Goal: Information Seeking & Learning: Learn about a topic

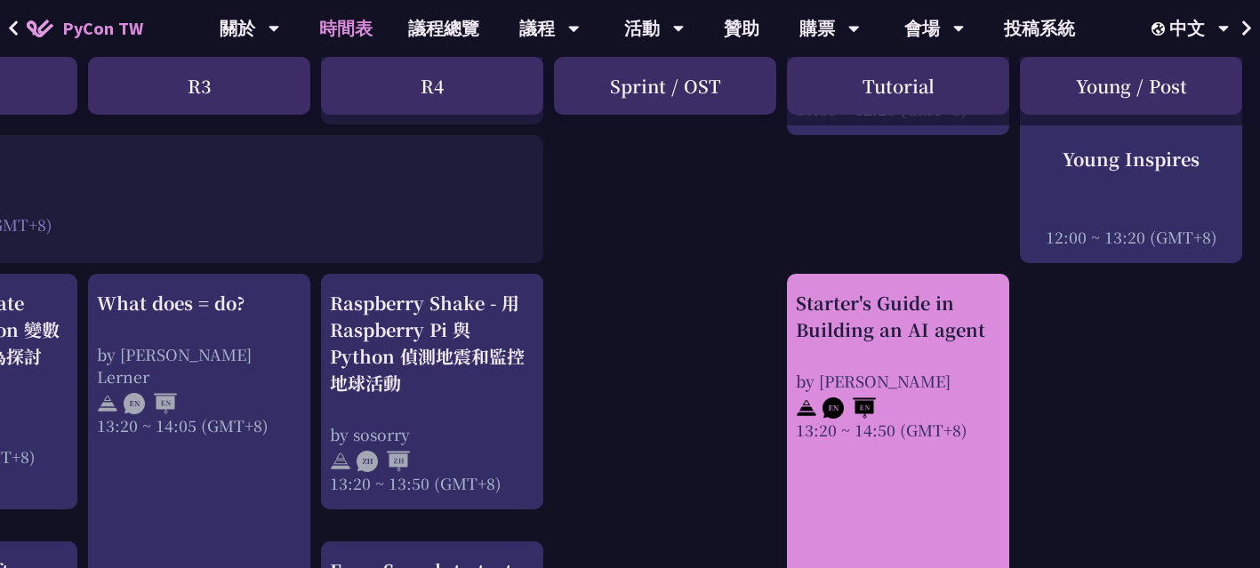
scroll to position [1352, 628]
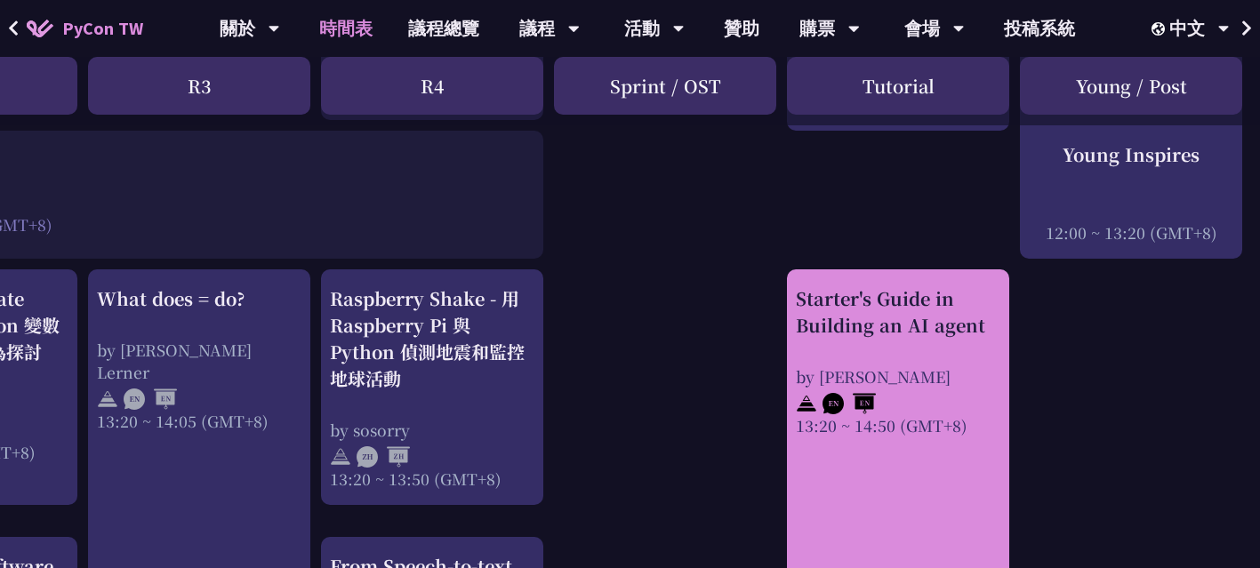
click at [921, 325] on div "Starter's Guide in Building an AI agent" at bounding box center [898, 311] width 204 height 53
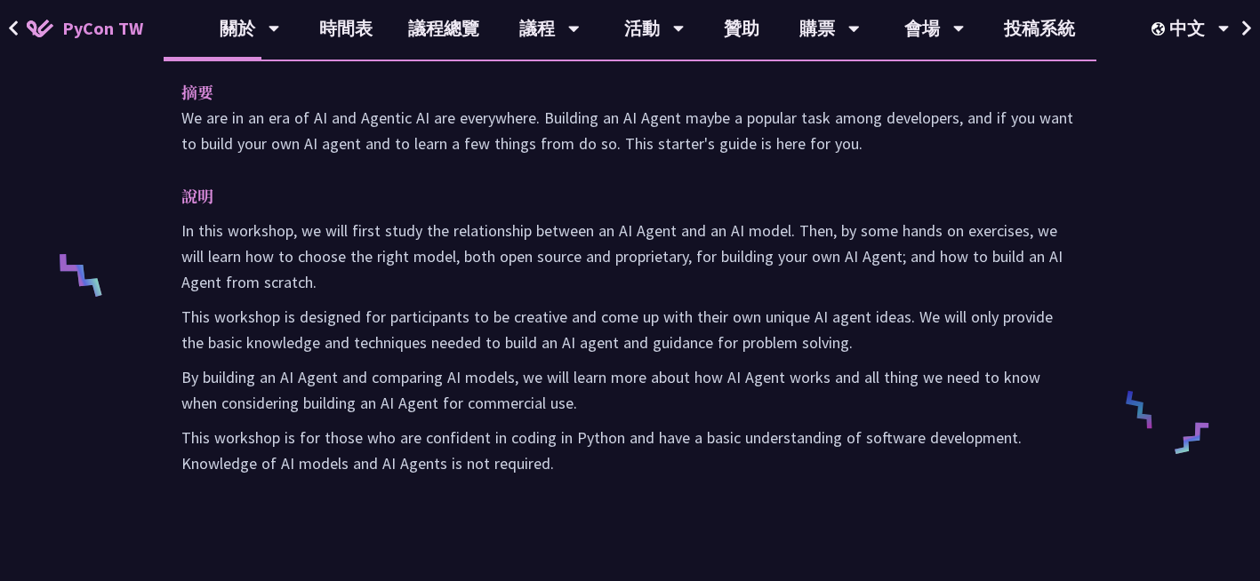
scroll to position [612, 0]
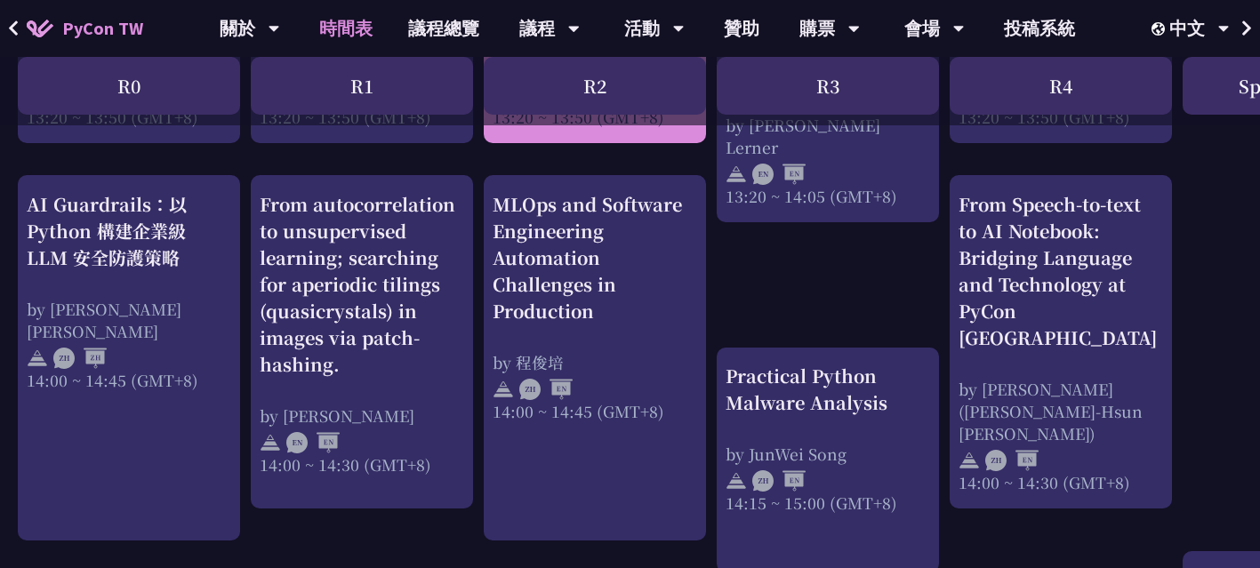
scroll to position [1716, 0]
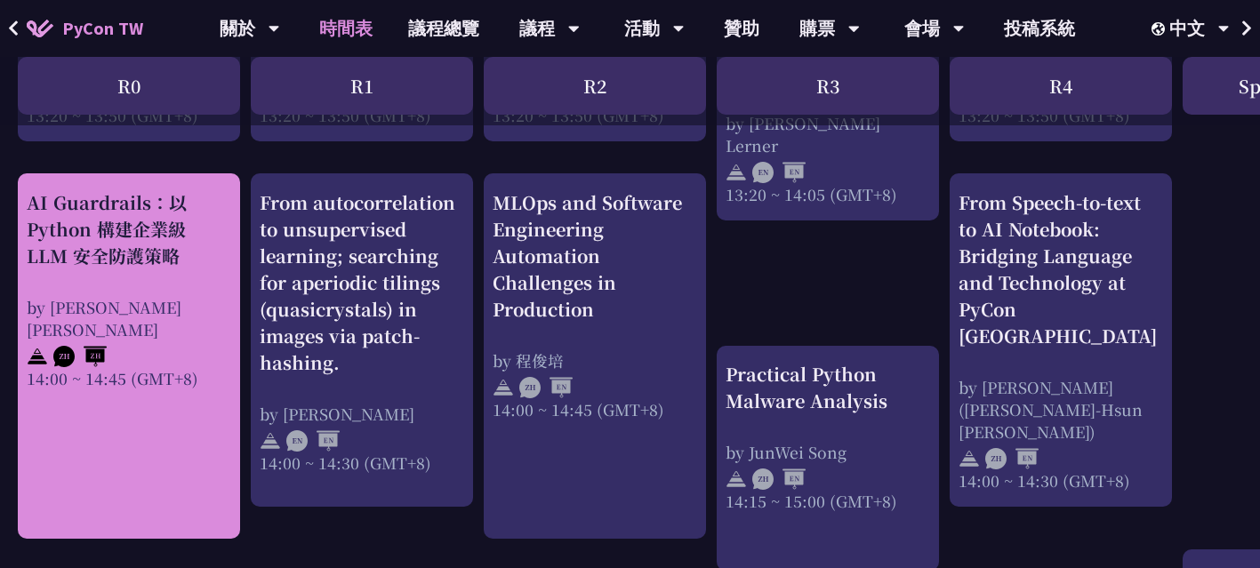
click at [186, 459] on div "AI Guardrails：以 Python 構建企業級 LLM 安全防護策略 by [PERSON_NAME] Un [PERSON_NAME]14:00 …" at bounding box center [129, 355] width 222 height 365
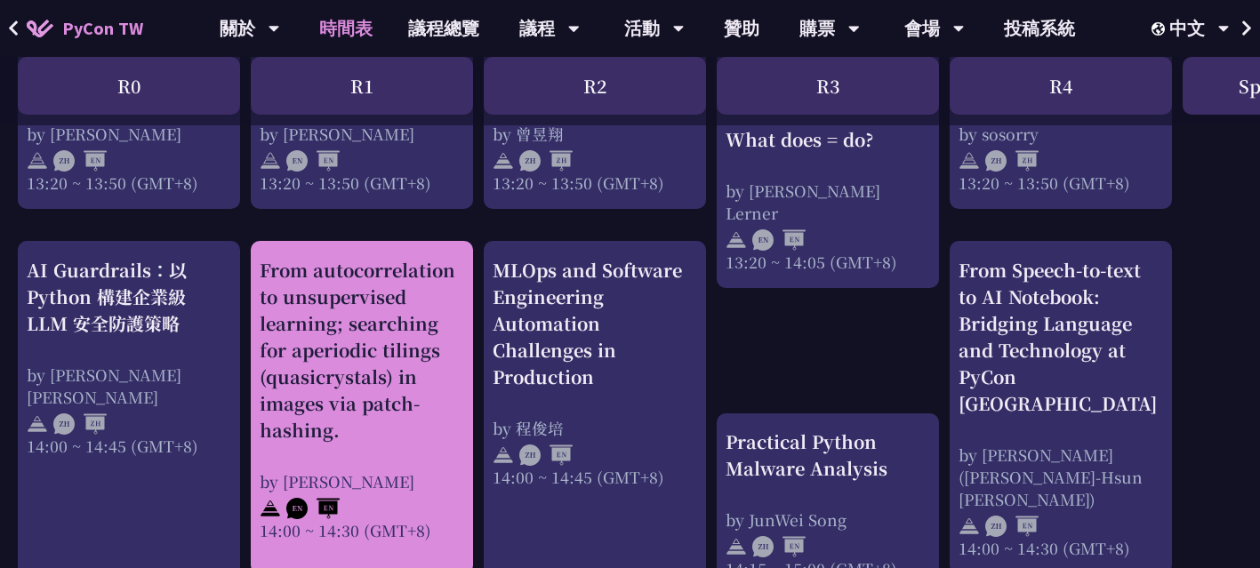
scroll to position [1649, 0]
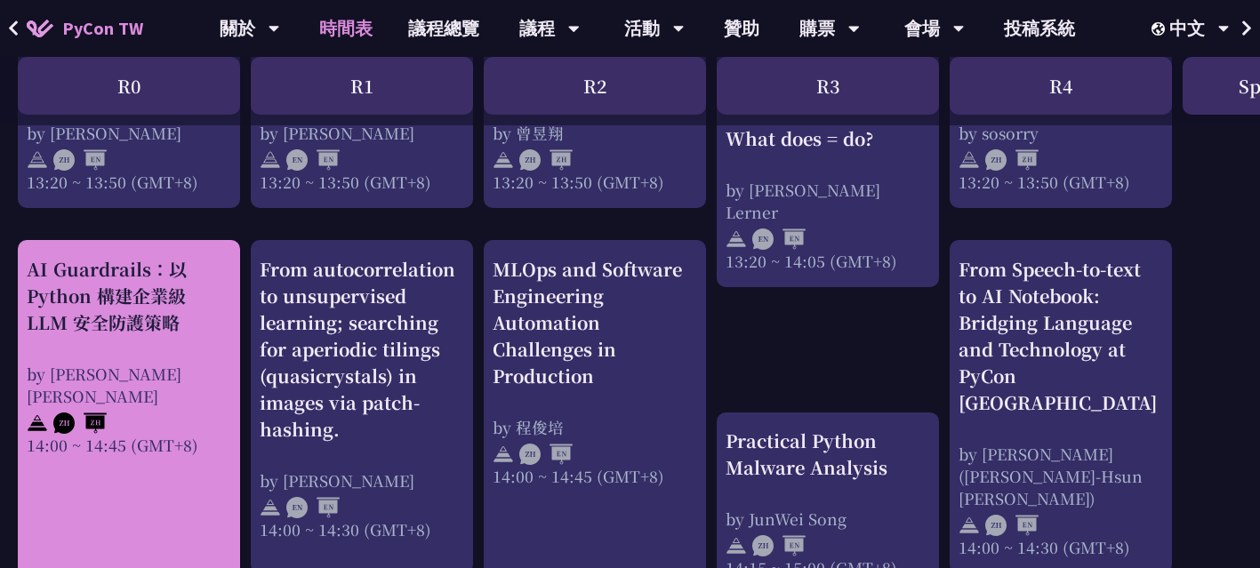
click at [171, 280] on div "AI Guardrails：以 Python 構建企業級 LLM 安全防護策略" at bounding box center [129, 296] width 204 height 80
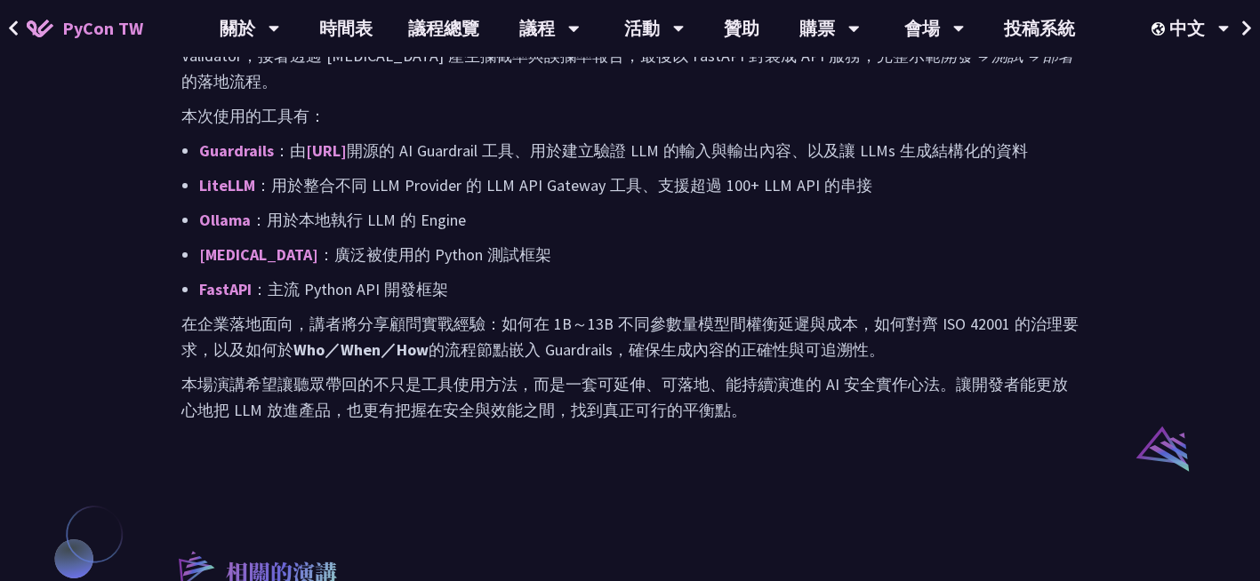
scroll to position [1125, 0]
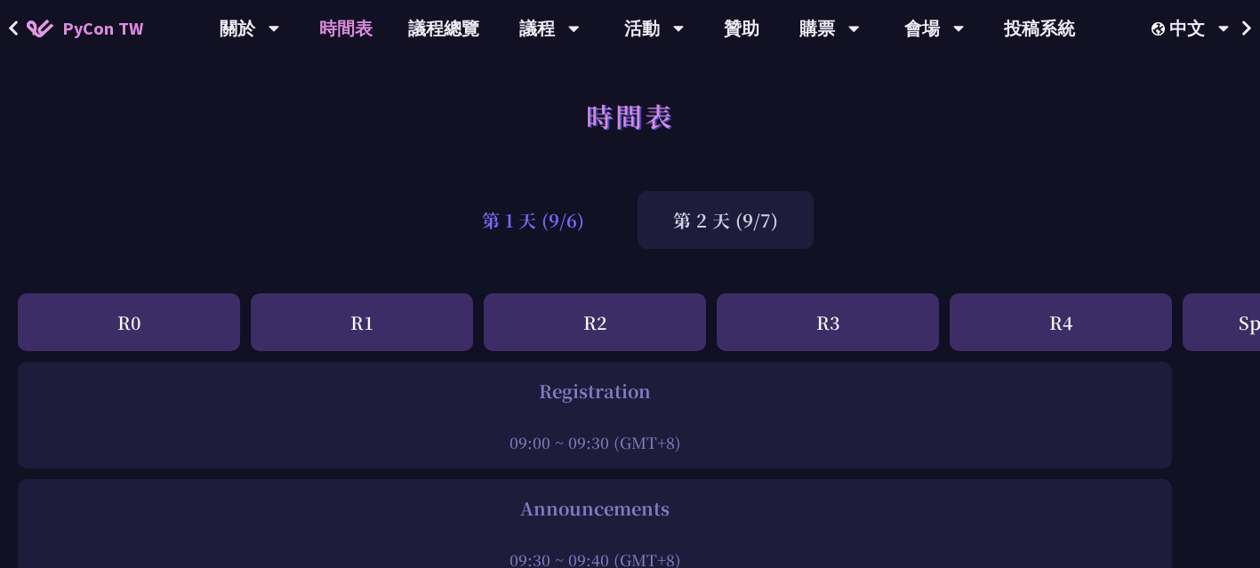
click at [564, 199] on div "第 1 天 (9/6)" at bounding box center [532, 220] width 173 height 58
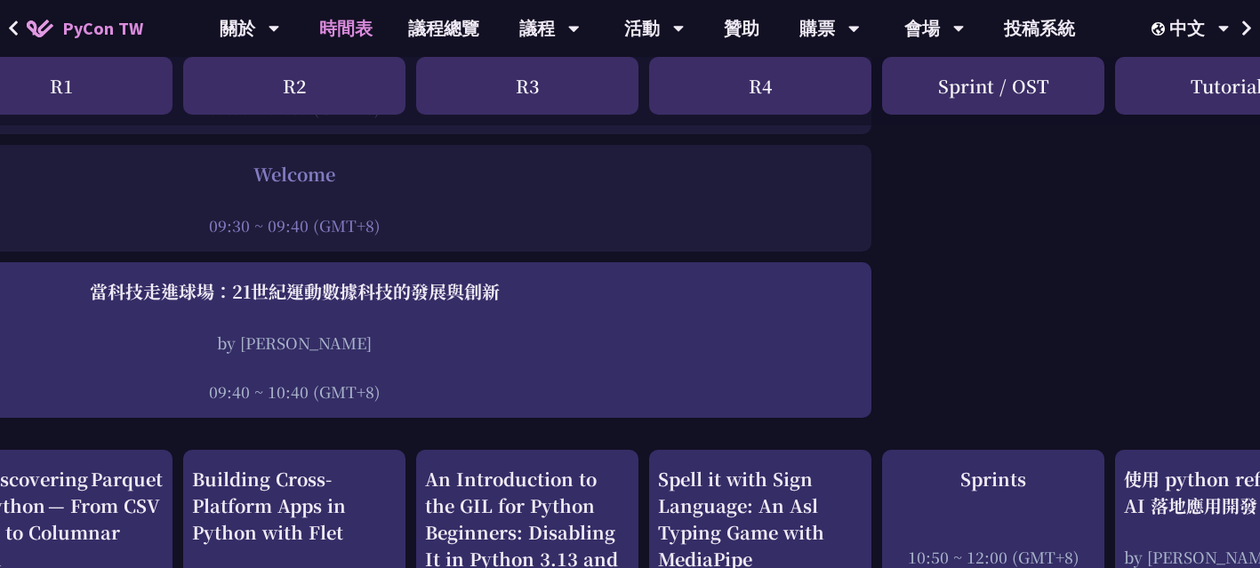
scroll to position [0, 300]
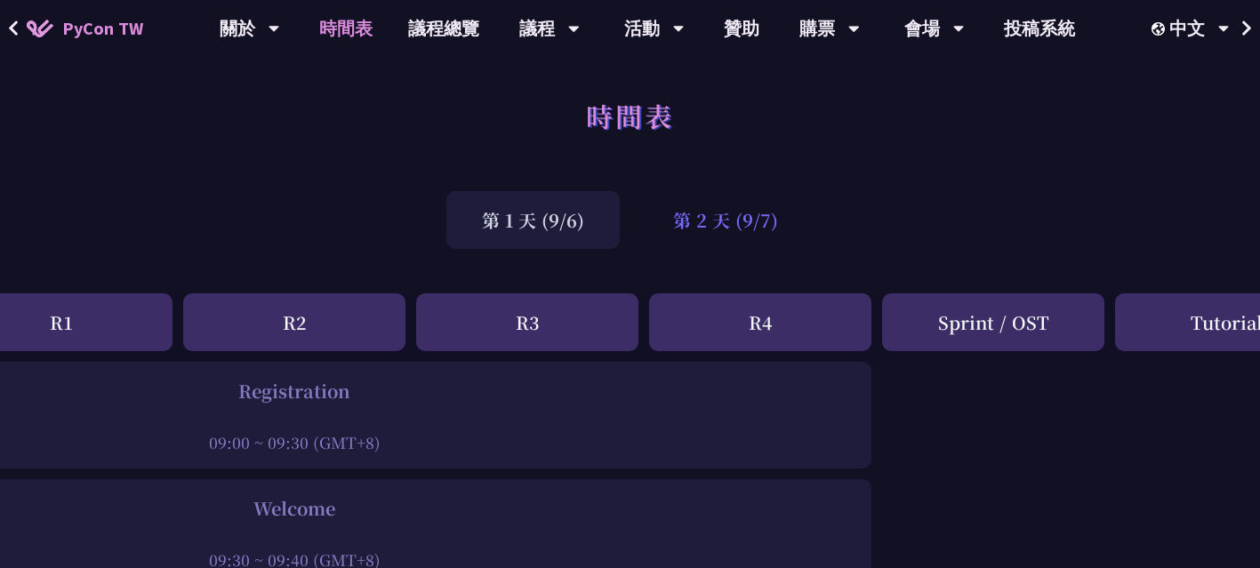
click at [717, 209] on div "第 2 天 (9/7)" at bounding box center [725, 220] width 176 height 58
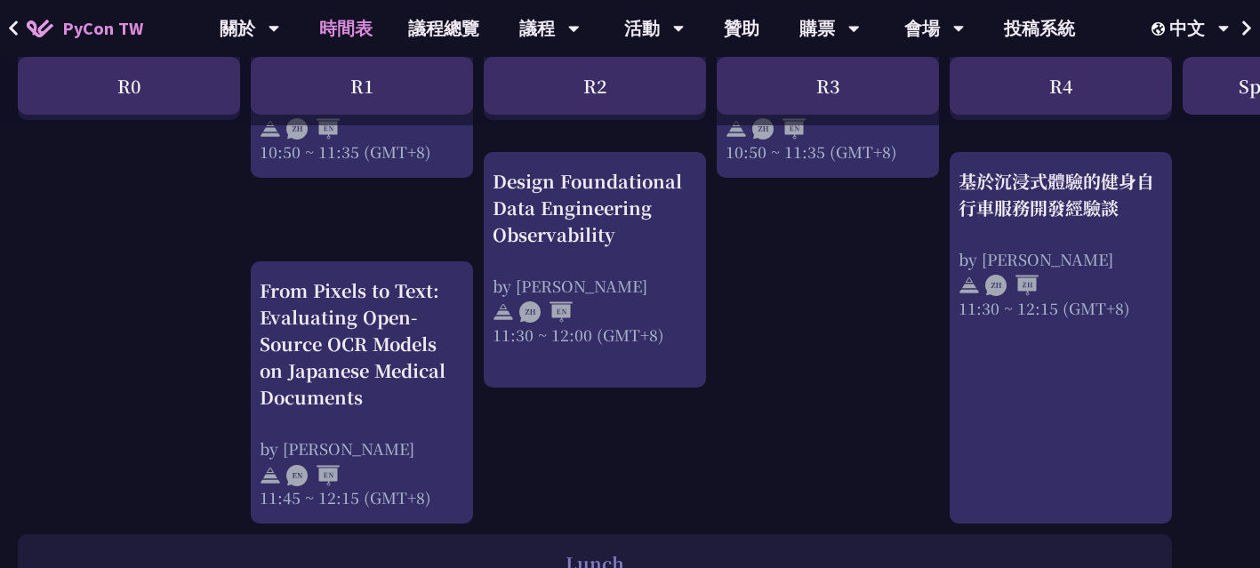
scroll to position [947, 0]
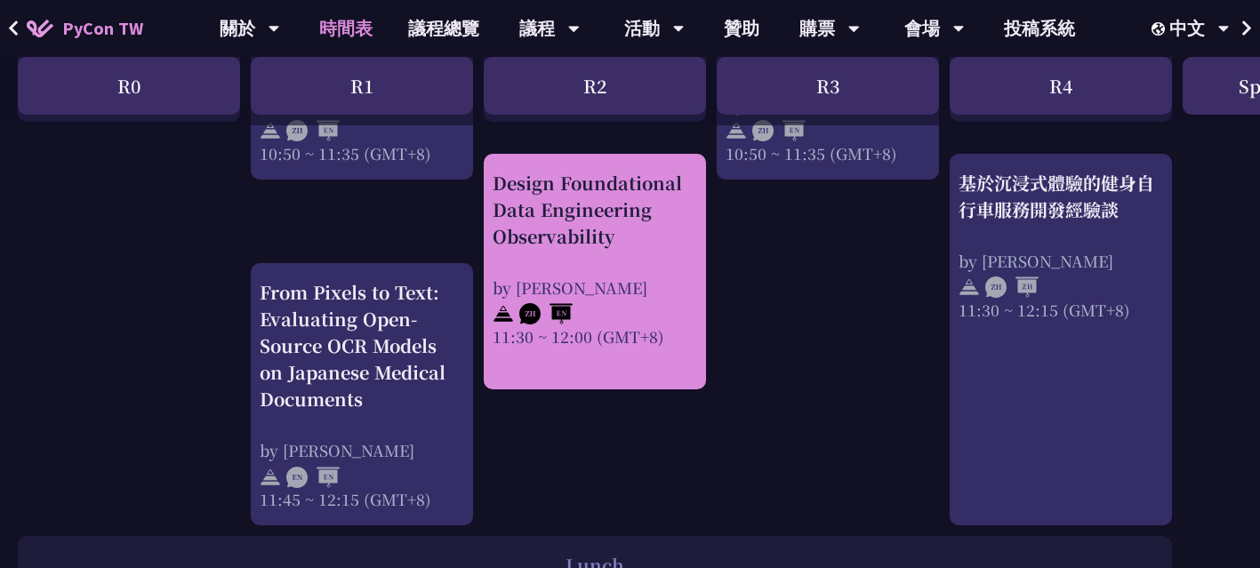
click at [685, 280] on div "by [PERSON_NAME]" at bounding box center [594, 287] width 204 height 22
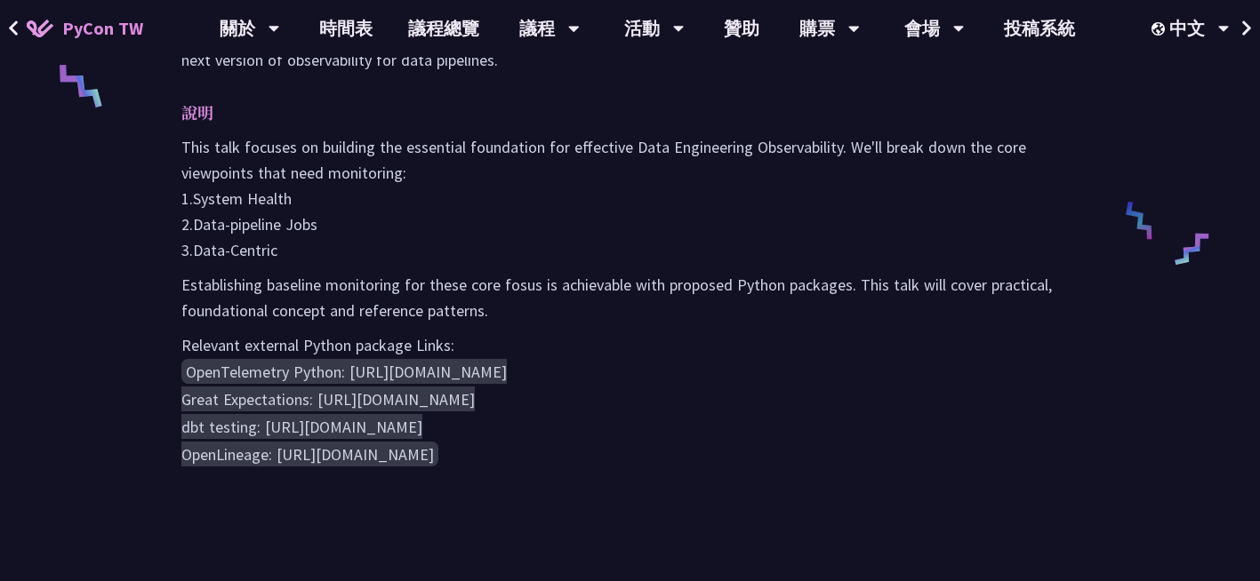
scroll to position [803, 0]
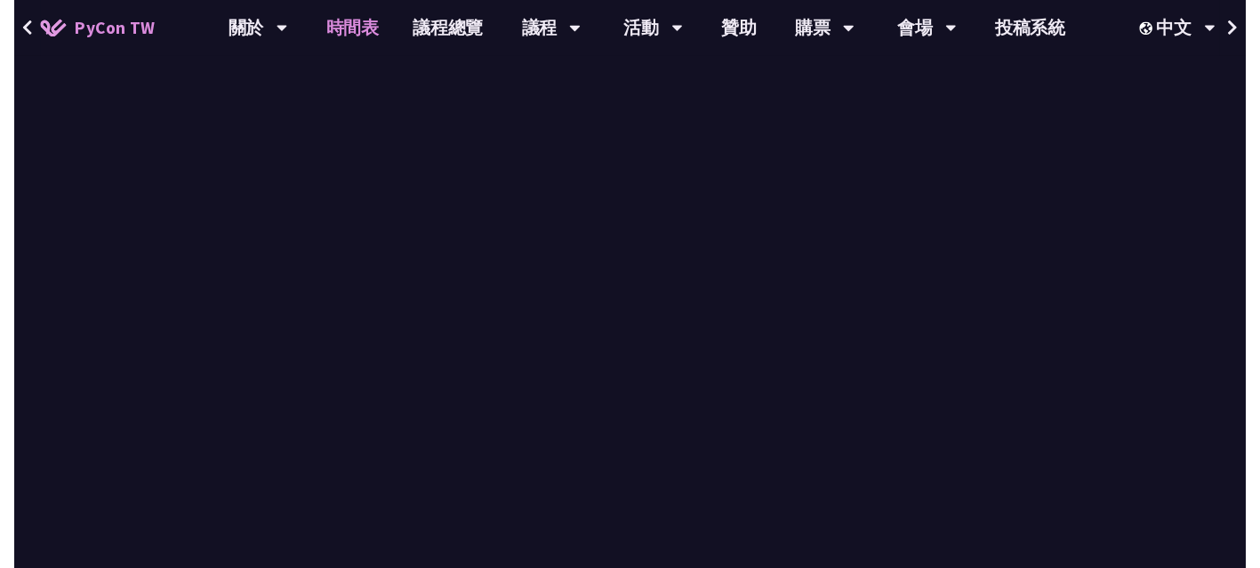
scroll to position [947, 0]
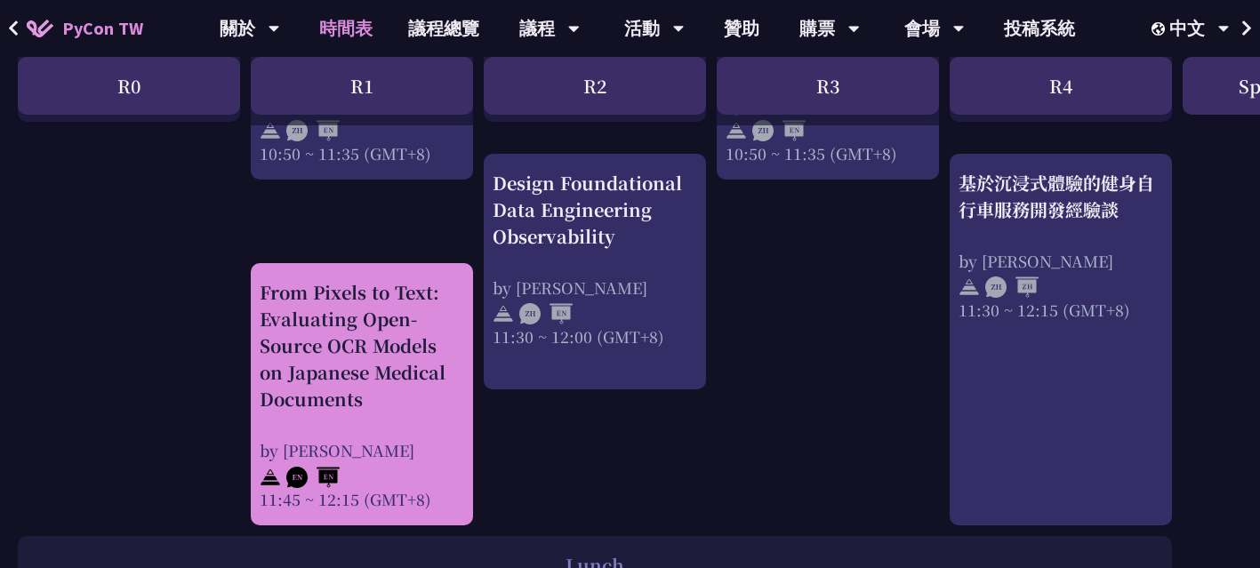
click at [393, 400] on div "From Pixels to Text: Evaluating Open-Source OCR Models on Japanese Medical Docu…" at bounding box center [362, 345] width 204 height 133
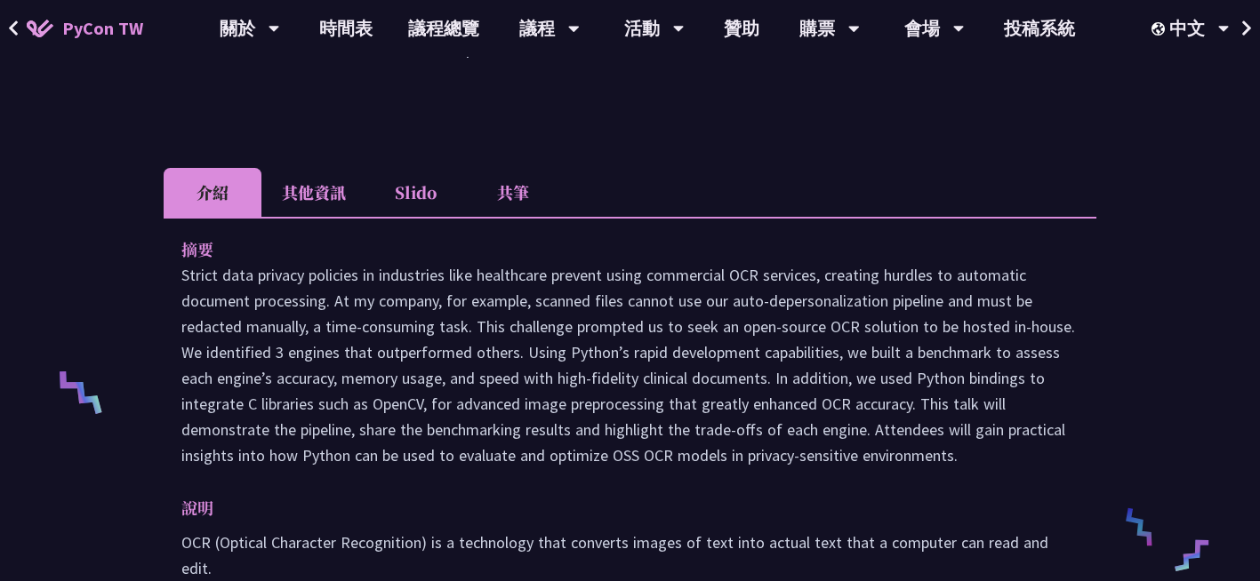
scroll to position [495, 0]
click at [740, 14] on link "贊助" at bounding box center [741, 28] width 71 height 57
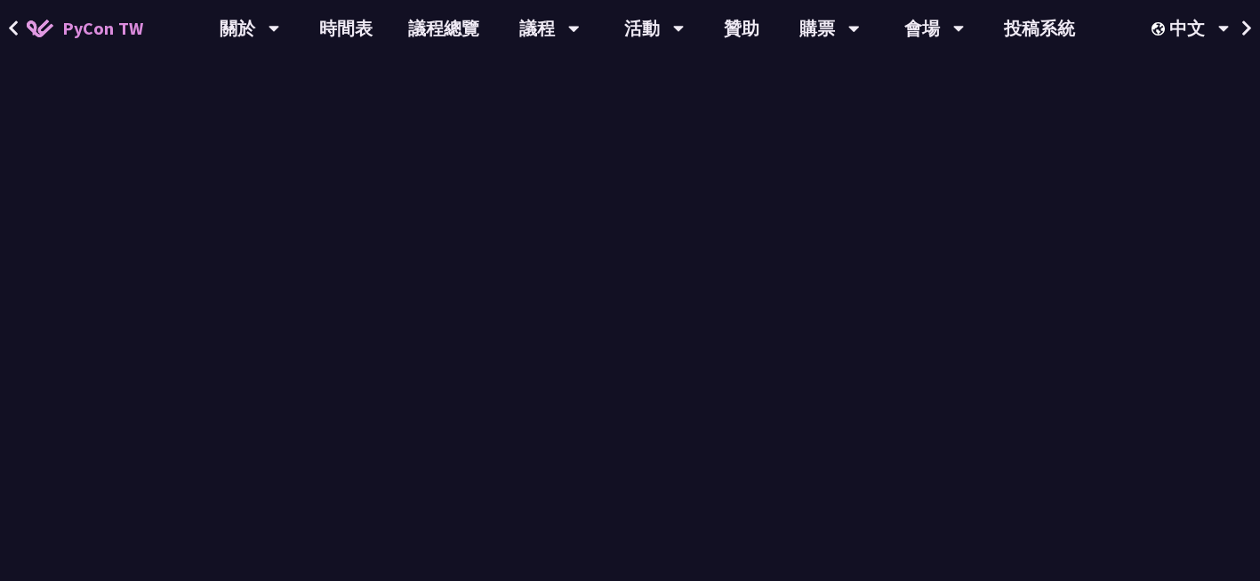
scroll to position [495, 0]
